Goal: Find specific page/section: Find specific page/section

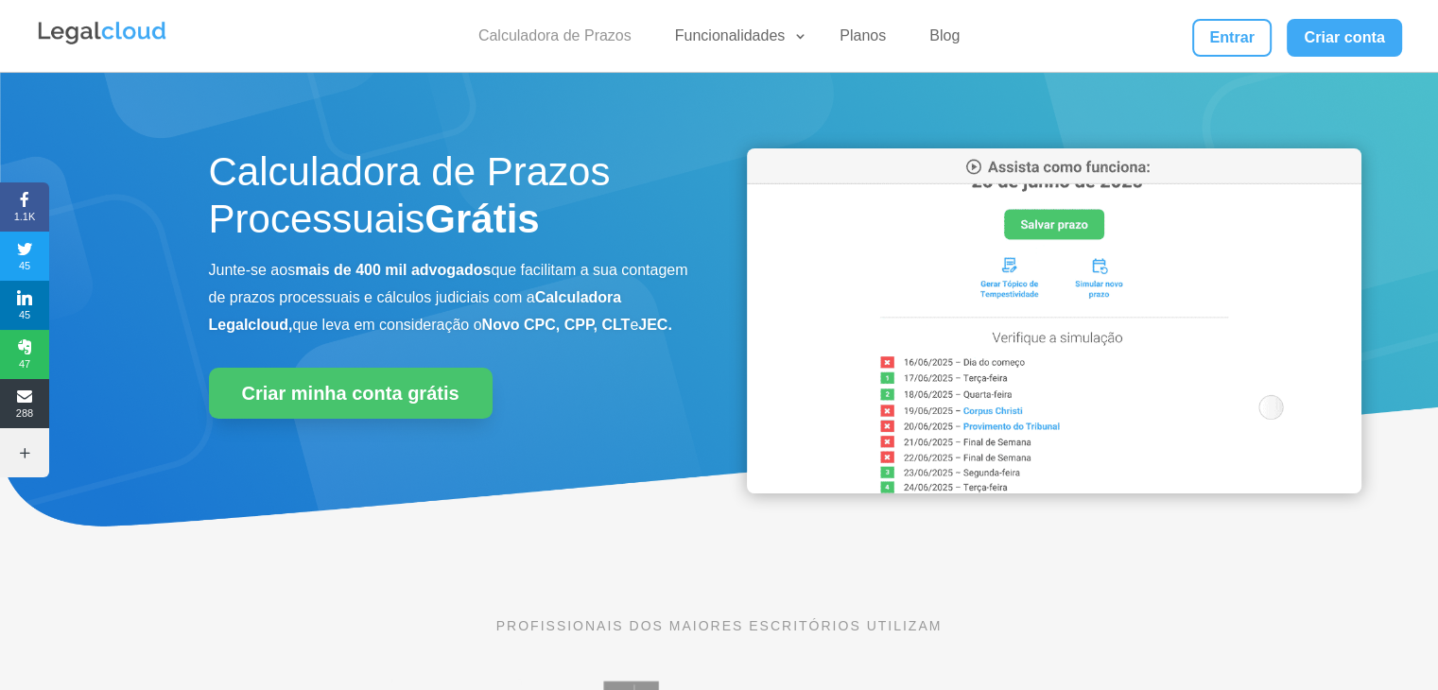
click at [586, 30] on link "Calculadora de Prazos" at bounding box center [555, 39] width 176 height 27
